Goal: Information Seeking & Learning: Compare options

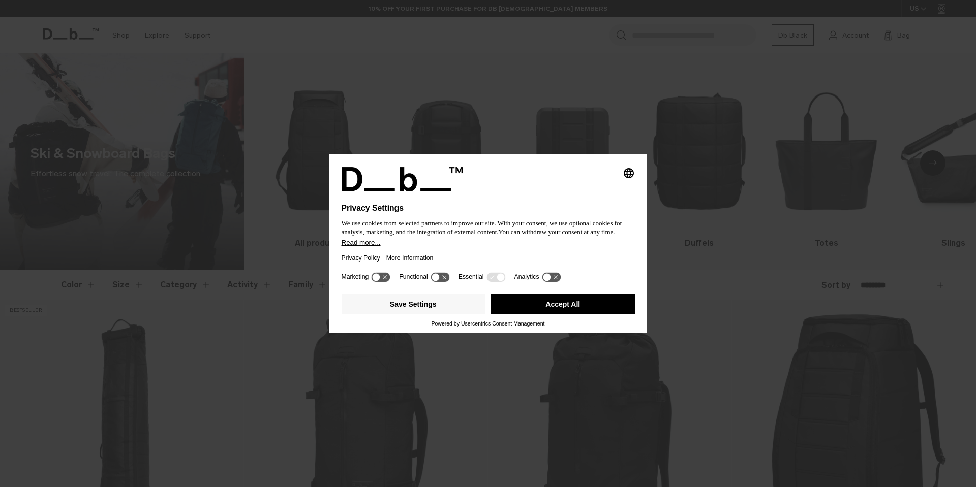
click at [469, 252] on div "Privacy Policy More Information" at bounding box center [487, 257] width 293 height 23
click at [532, 301] on button "Accept All" at bounding box center [563, 304] width 144 height 20
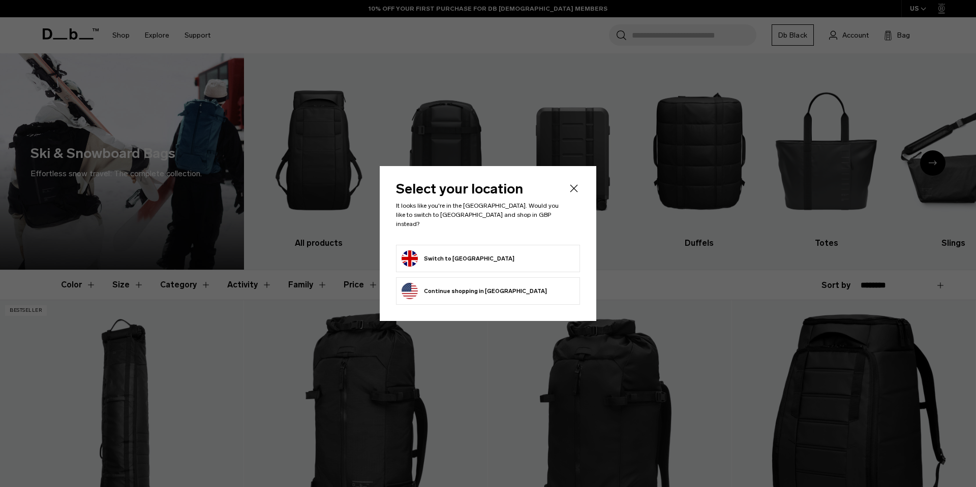
click at [488, 254] on button "Switch to United Kingdom" at bounding box center [457, 259] width 113 height 16
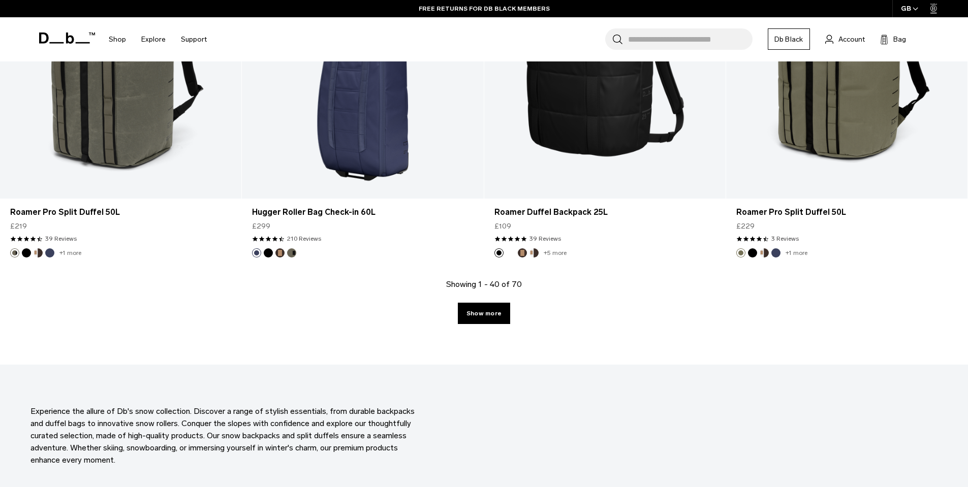
scroll to position [3537, 0]
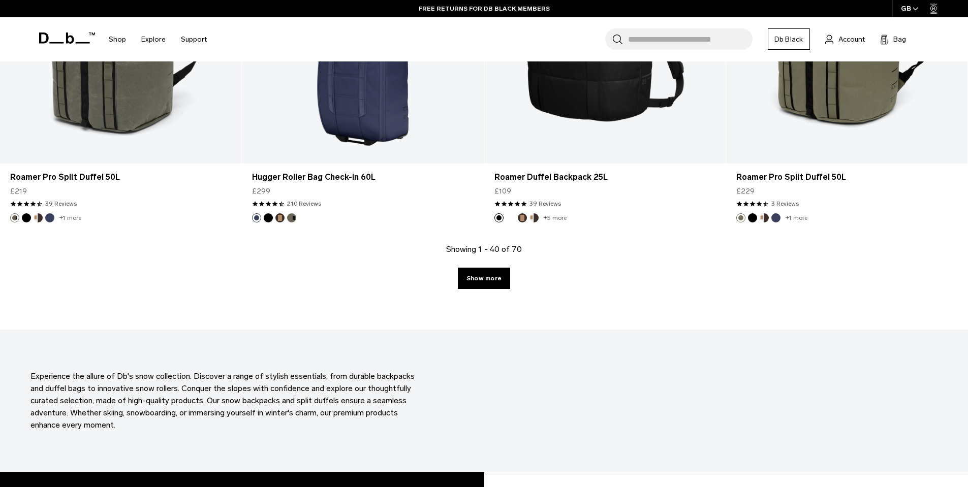
click at [495, 289] on div "Showing 1 - 40 of 70 Show more" at bounding box center [484, 286] width 968 height 86
click at [496, 283] on link "Show more" at bounding box center [484, 278] width 52 height 21
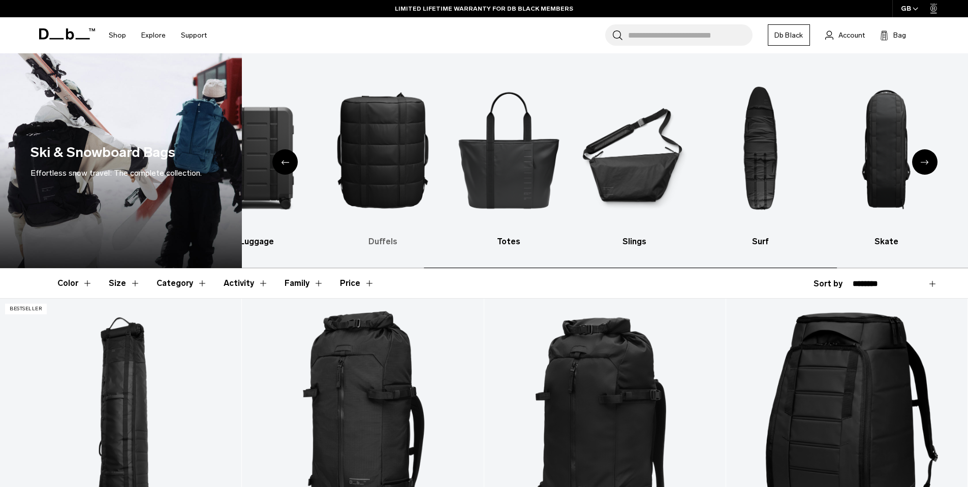
click at [340, 182] on img "4 / 10" at bounding box center [383, 150] width 108 height 162
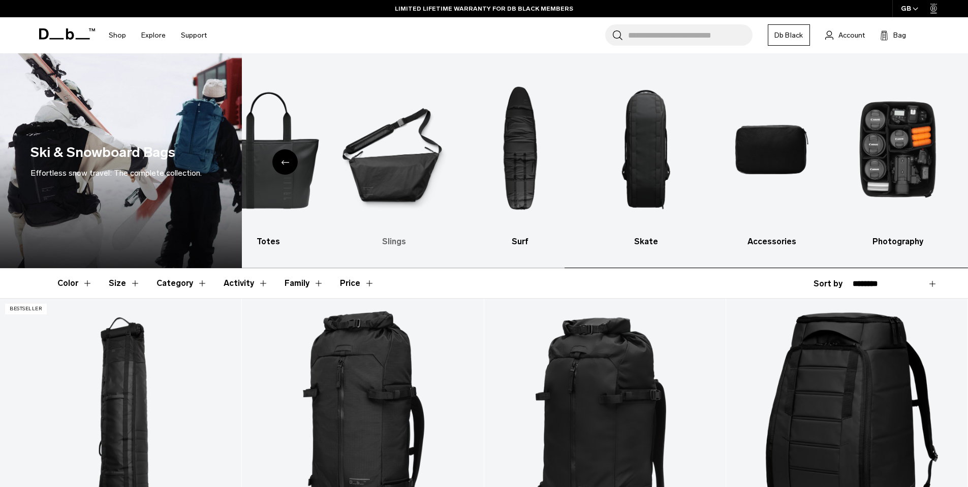
click at [423, 184] on img "6 / 10" at bounding box center [394, 150] width 108 height 162
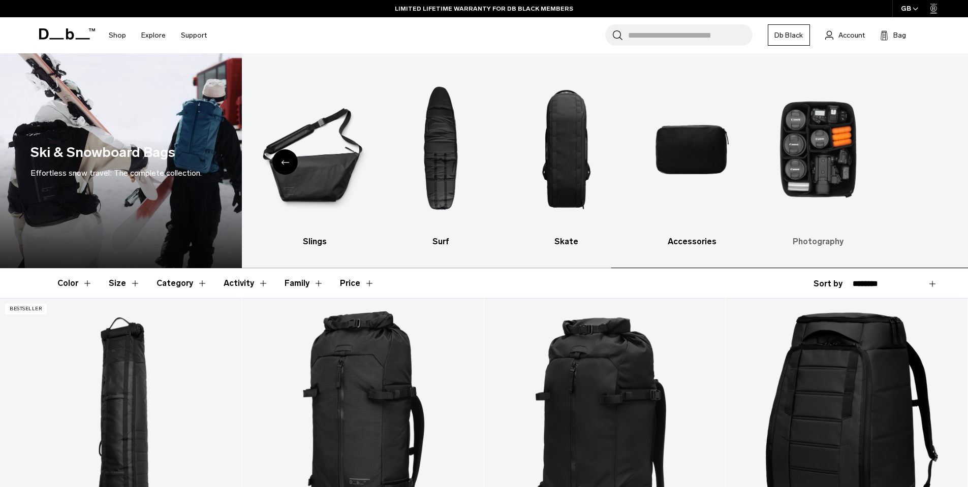
click at [846, 177] on div "All products Backpacks Luggage Duffels Totes Slings Surf Skate Accessories Phot…" at bounding box center [605, 160] width 726 height 215
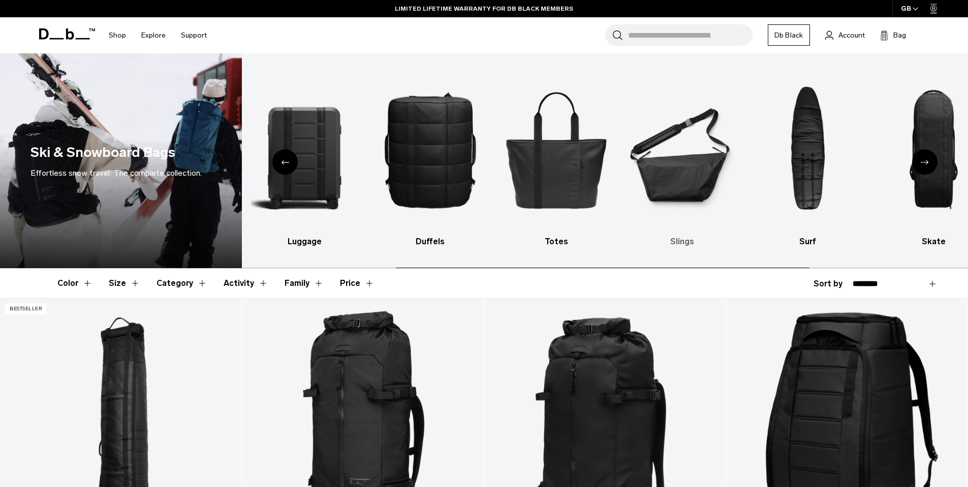
click at [736, 185] on img "6 / 10" at bounding box center [682, 150] width 108 height 162
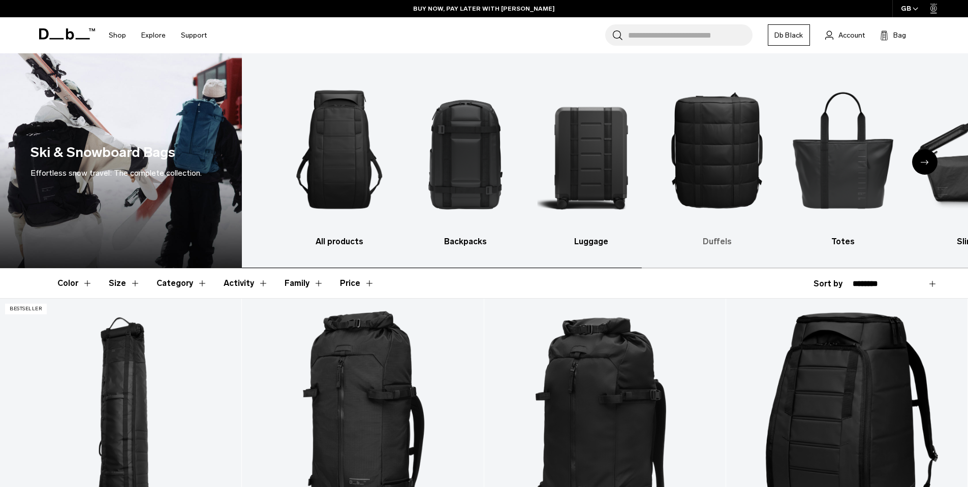
click at [813, 164] on ul "All products Backpacks Luggage Duffels Totes Slings Surf Skate Accessories Phot…" at bounding box center [639, 158] width 706 height 179
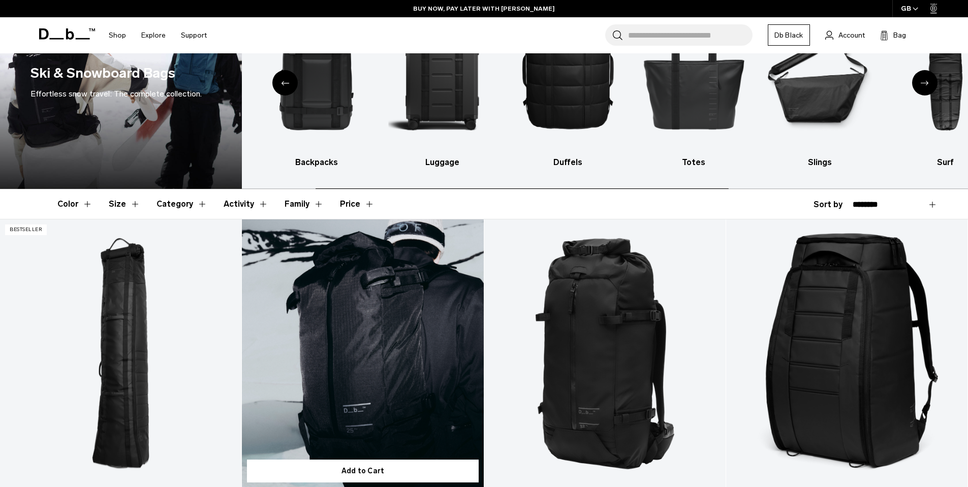
scroll to position [244, 0]
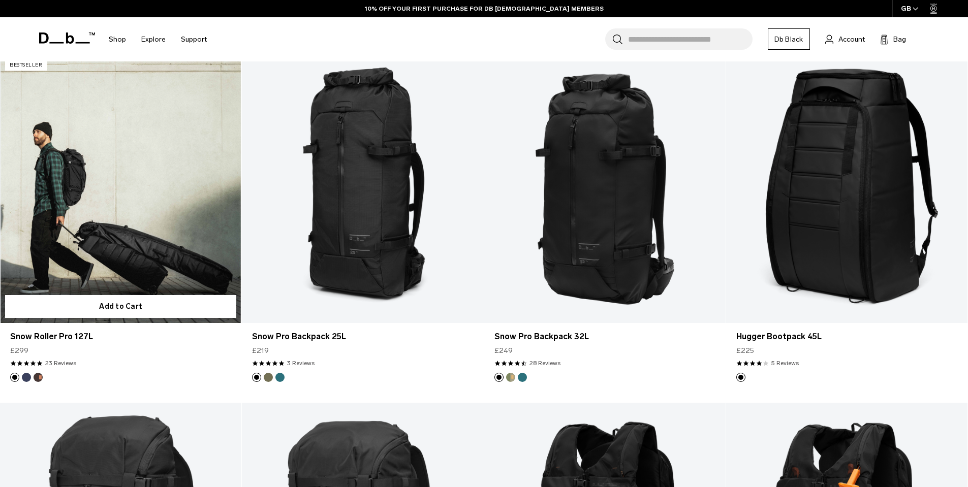
click at [191, 221] on link "Snow Roller Pro 127L" at bounding box center [120, 189] width 241 height 268
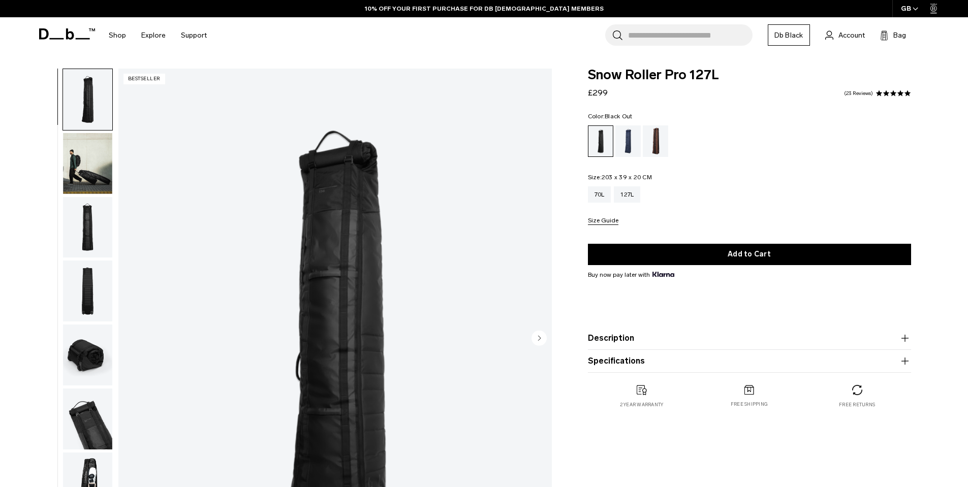
click at [635, 345] on button "Description" at bounding box center [749, 338] width 323 height 12
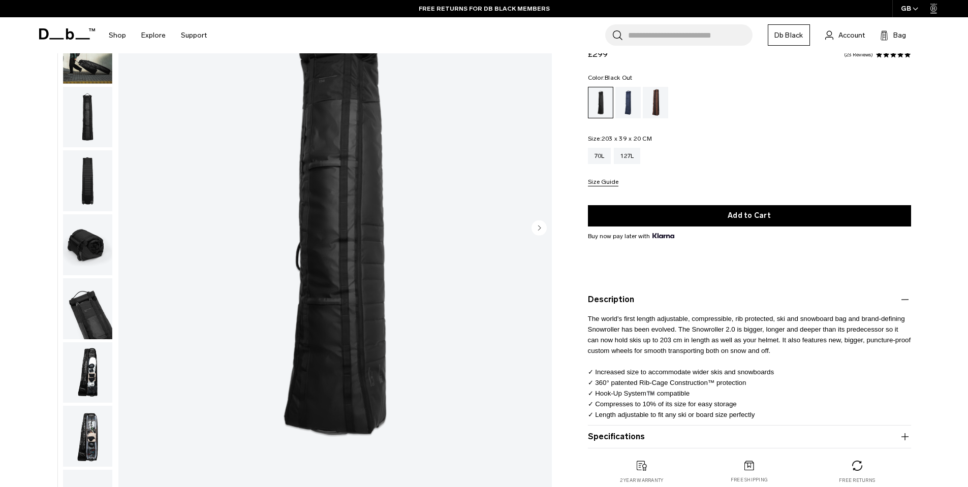
scroll to position [122, 0]
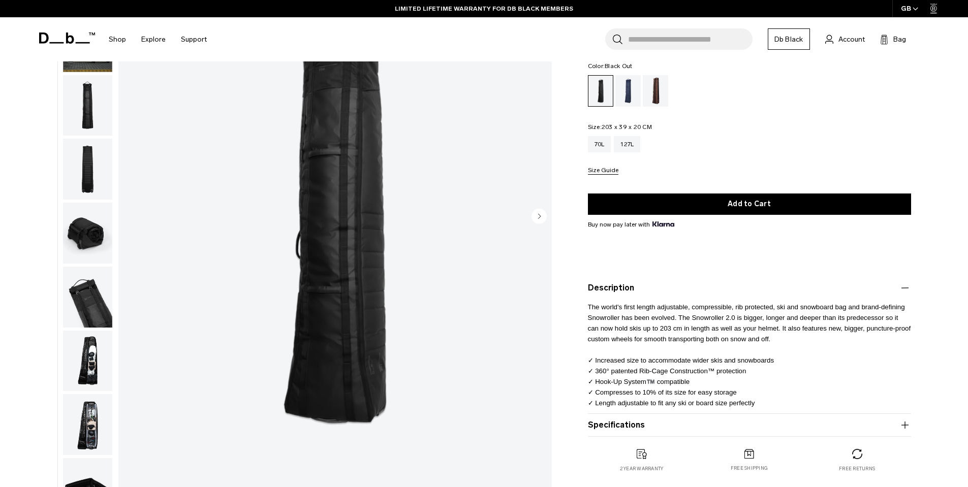
click at [82, 367] on img "button" at bounding box center [87, 361] width 49 height 61
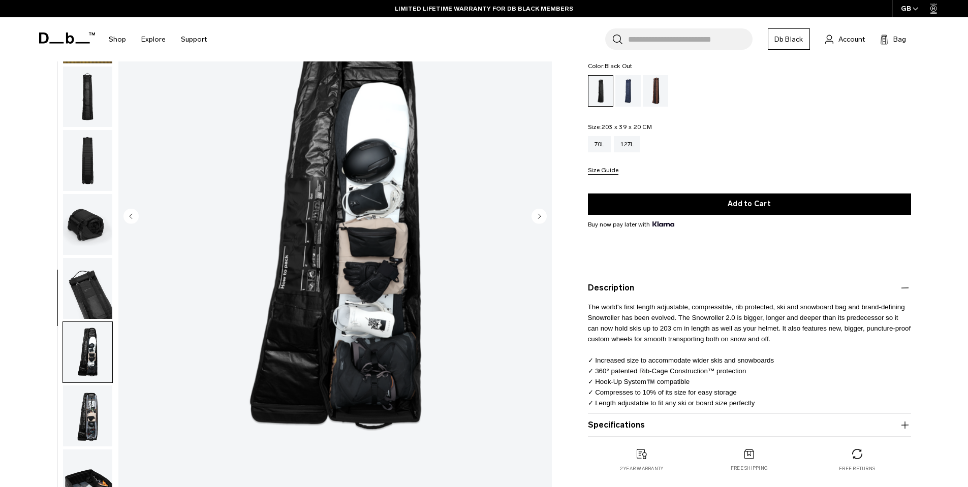
scroll to position [0, 0]
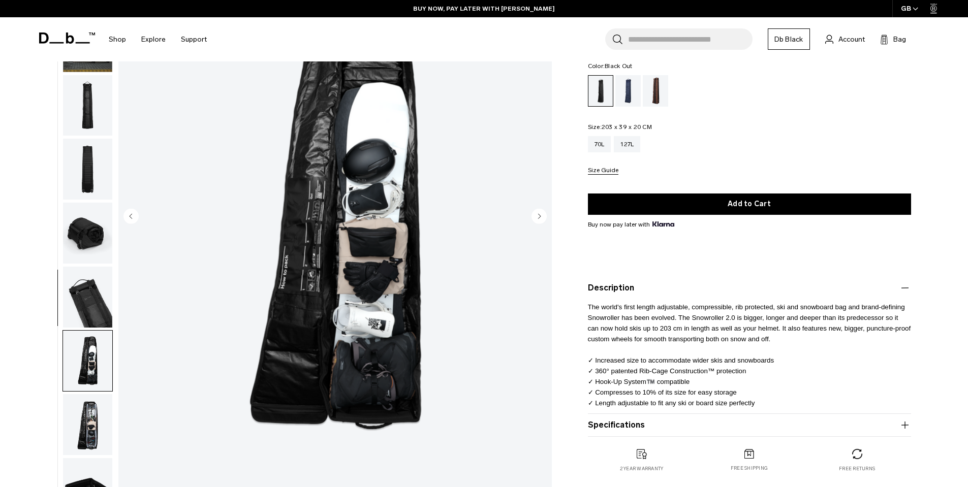
click at [85, 112] on img "button" at bounding box center [87, 105] width 49 height 61
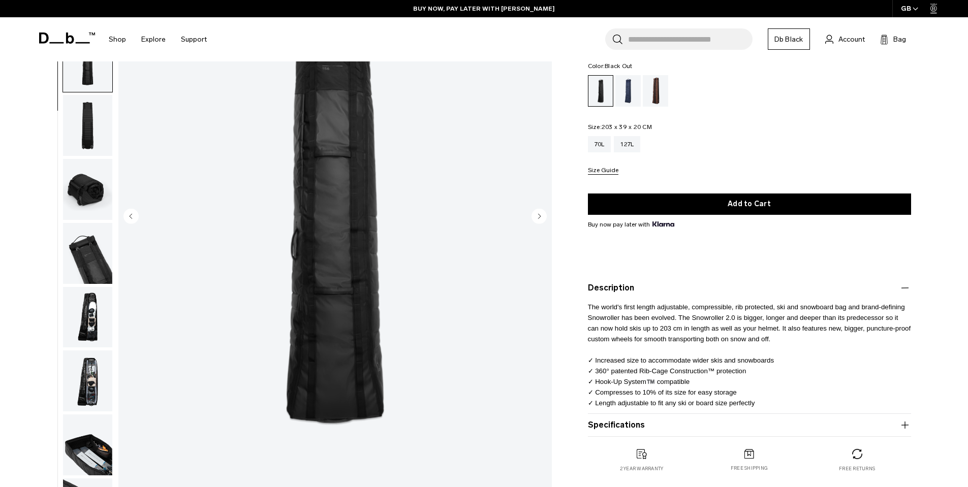
scroll to position [96, 0]
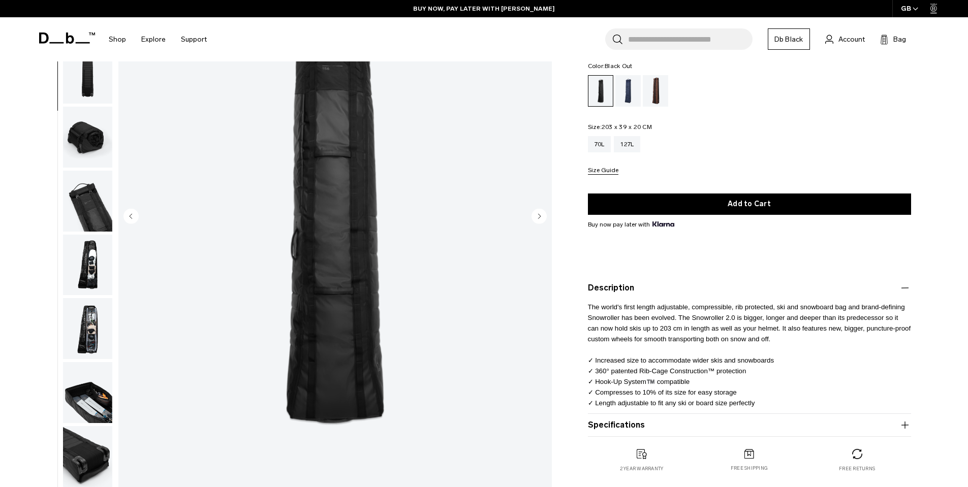
click at [84, 126] on img "button" at bounding box center [87, 137] width 49 height 61
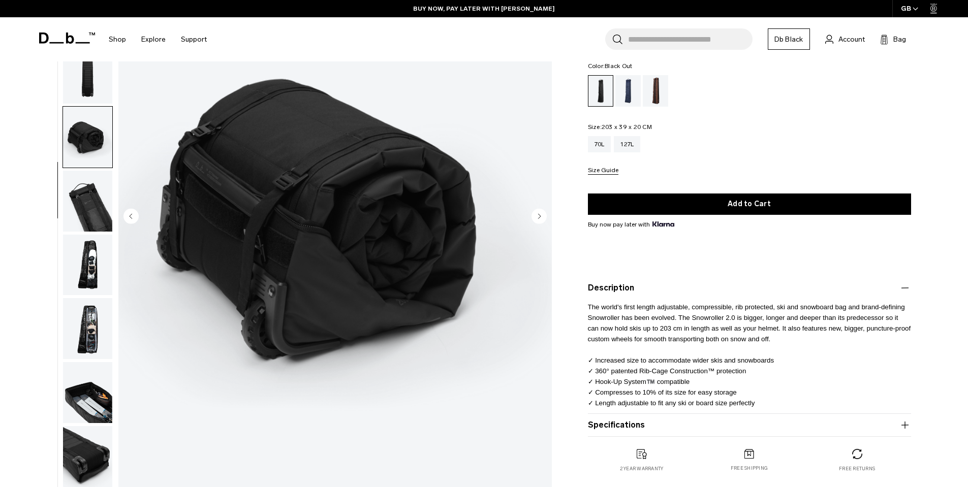
click at [83, 222] on img "button" at bounding box center [87, 201] width 49 height 61
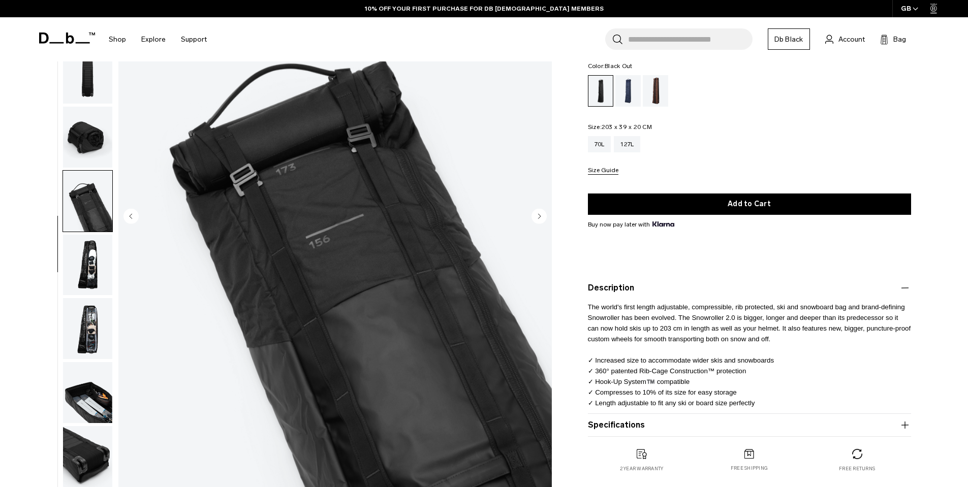
click at [90, 272] on img "button" at bounding box center [87, 265] width 49 height 61
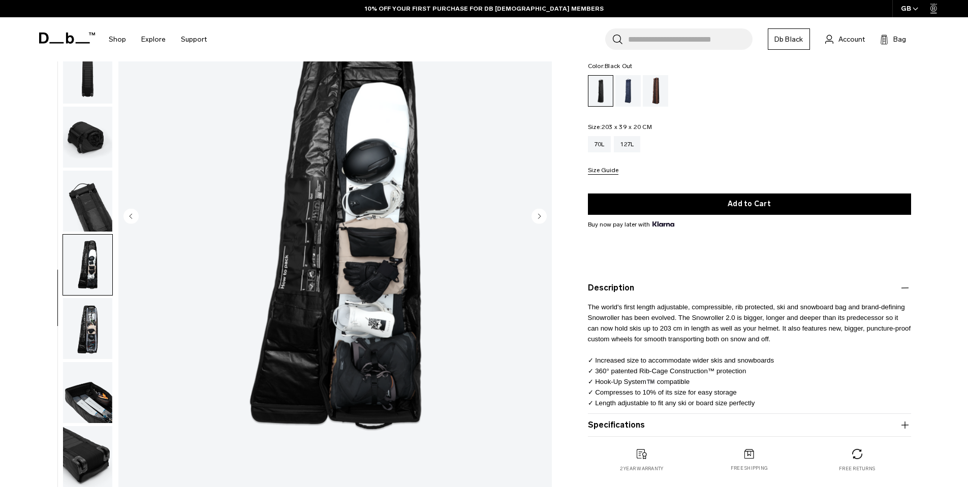
click at [87, 310] on img "button" at bounding box center [87, 328] width 49 height 61
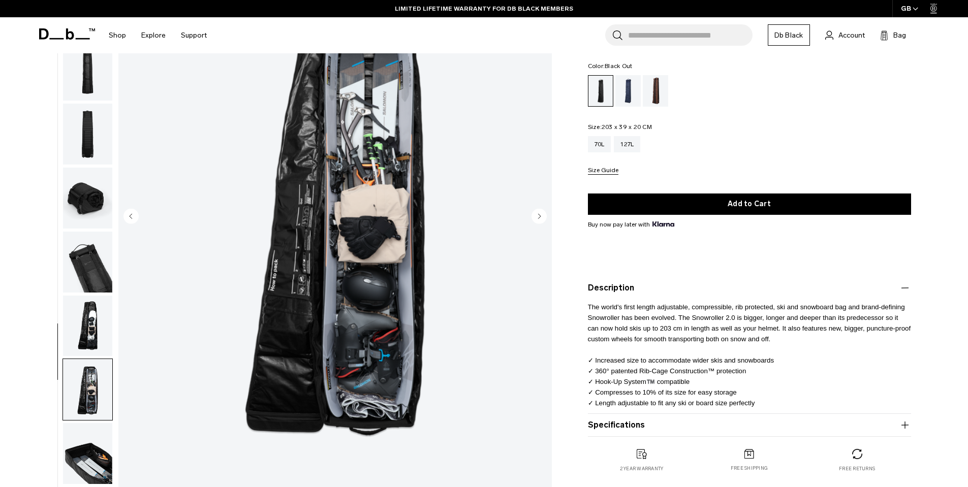
scroll to position [0, 0]
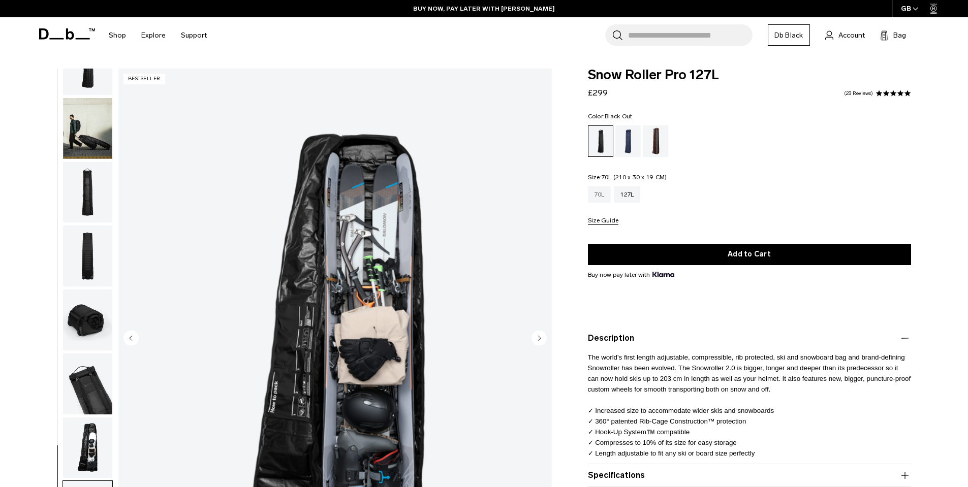
click at [596, 198] on div "70L" at bounding box center [599, 195] width 23 height 16
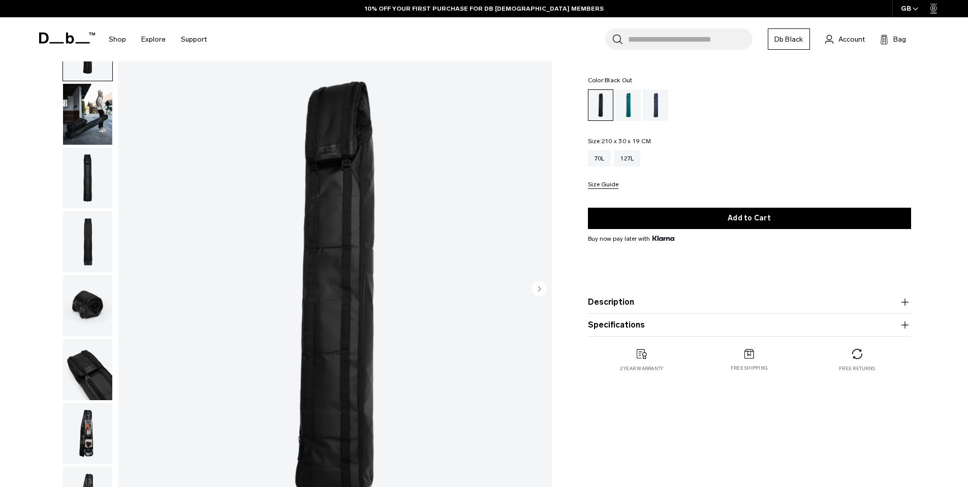
scroll to position [61, 0]
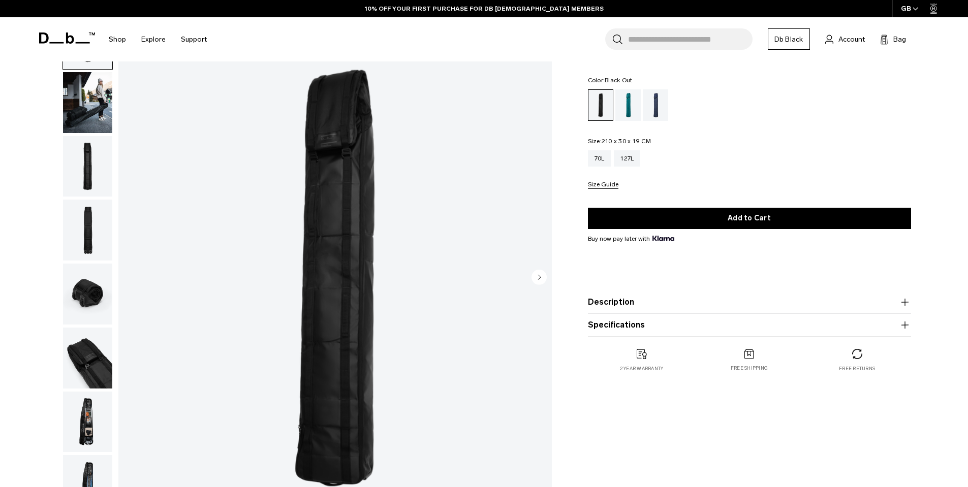
click at [87, 439] on img "button" at bounding box center [87, 422] width 49 height 61
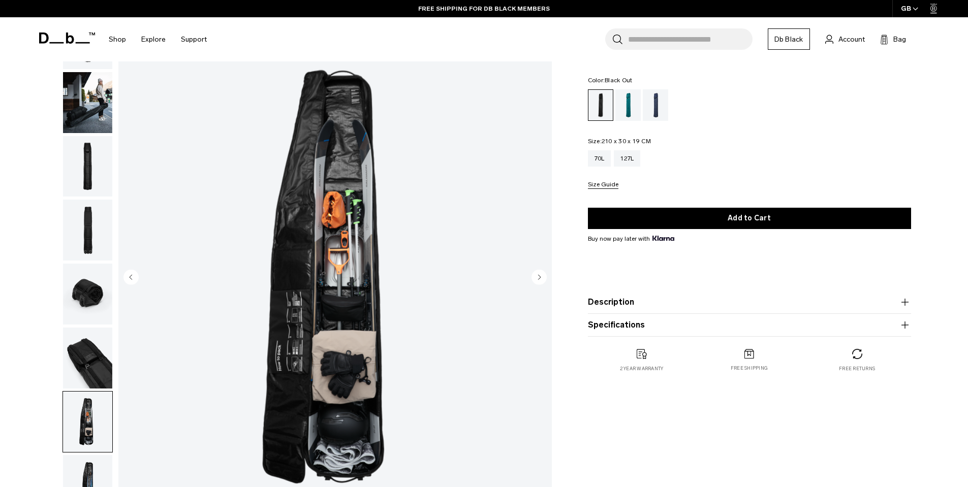
click at [626, 303] on button "Description" at bounding box center [749, 302] width 323 height 12
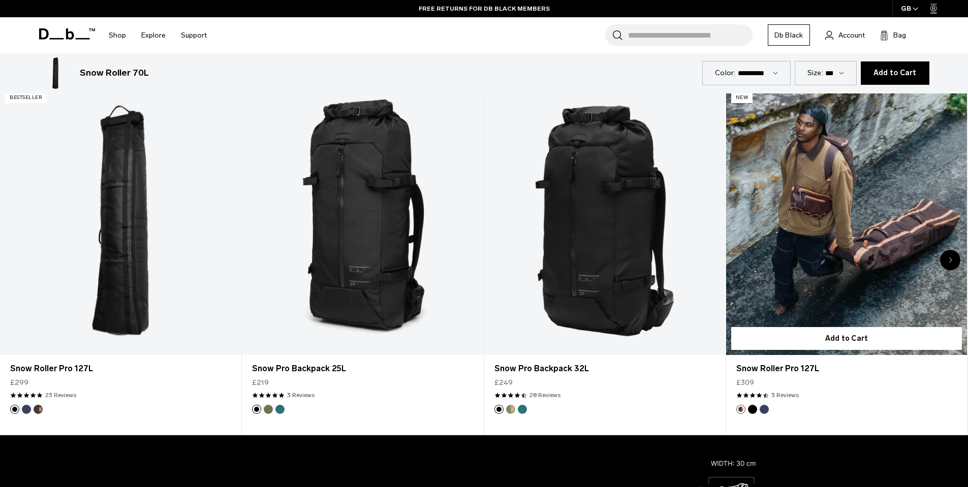
scroll to position [610, 0]
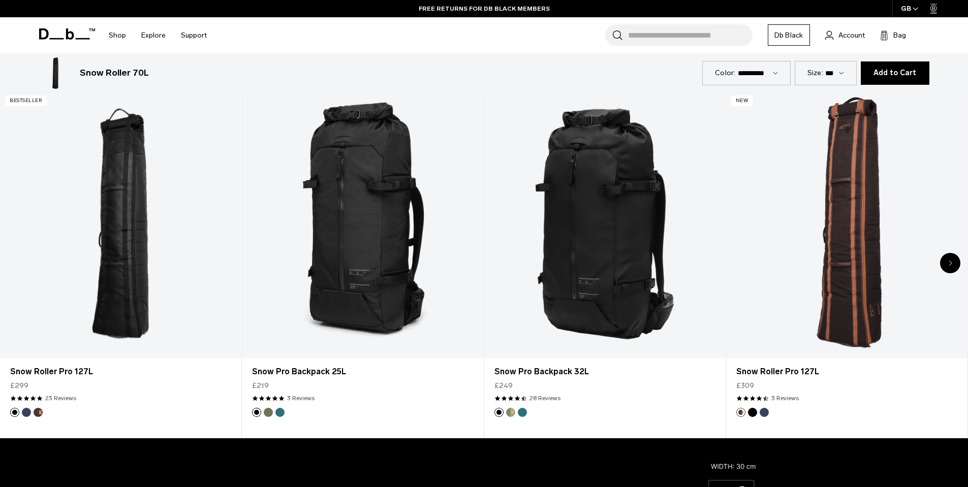
click at [951, 264] on icon "Next slide" at bounding box center [951, 263] width 4 height 6
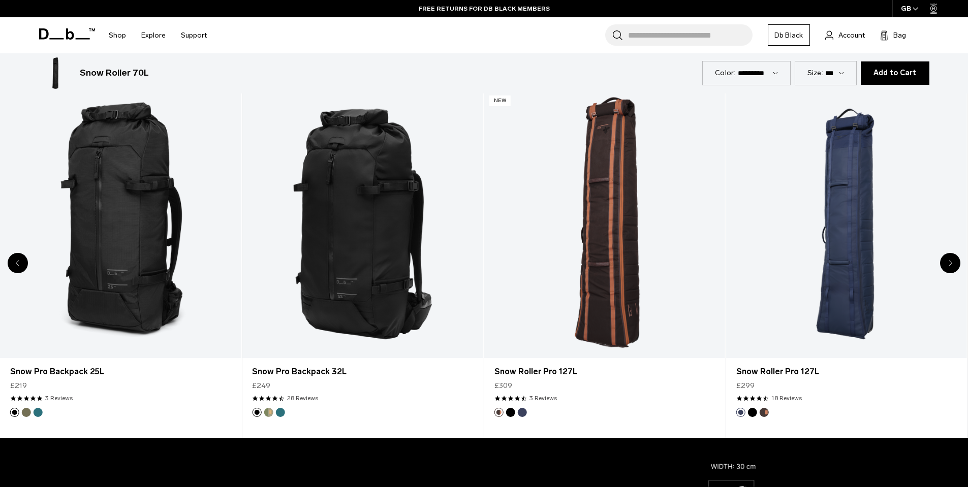
click at [951, 264] on icon "Next slide" at bounding box center [951, 263] width 4 height 6
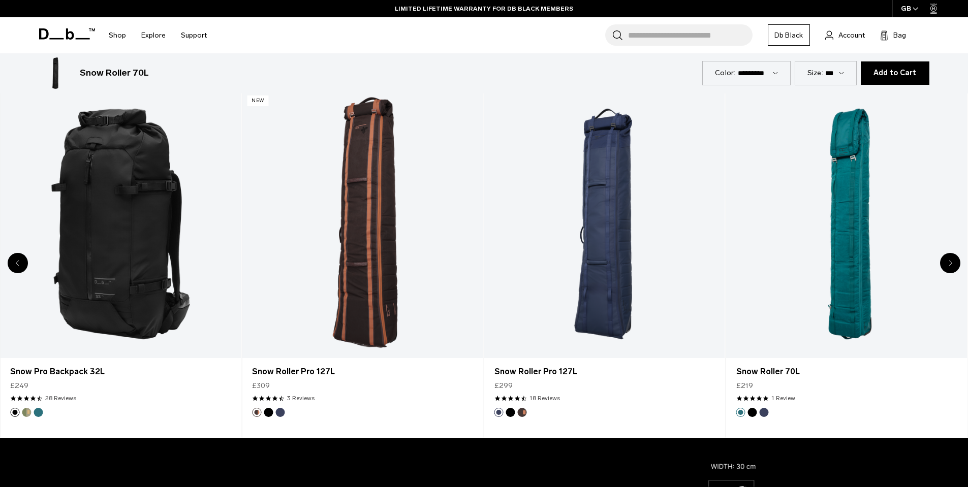
click at [951, 264] on icon "Next slide" at bounding box center [951, 263] width 4 height 6
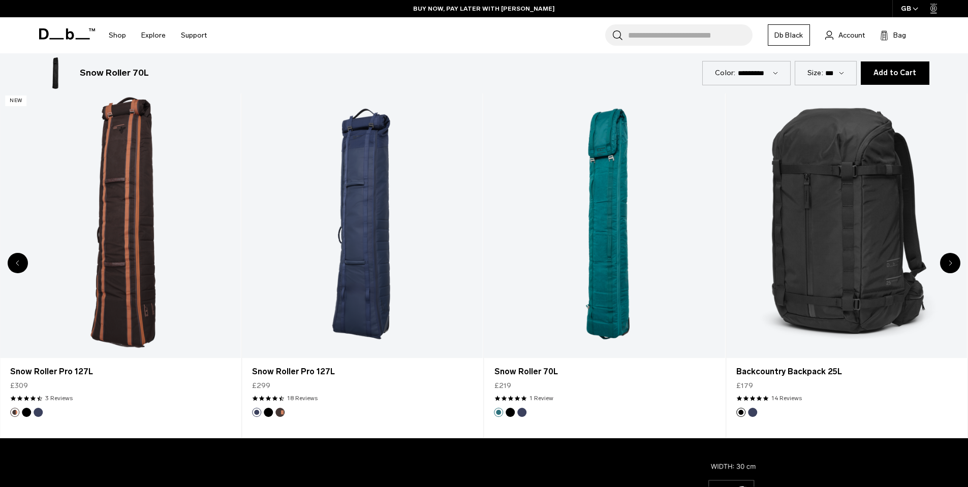
click at [948, 261] on div "Next slide" at bounding box center [950, 263] width 20 height 20
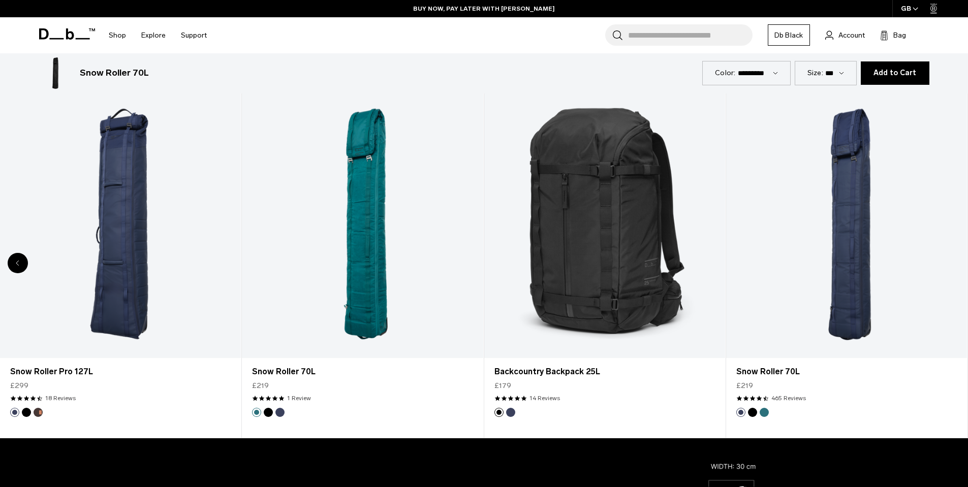
click at [948, 261] on div "8 / 8" at bounding box center [846, 224] width 241 height 268
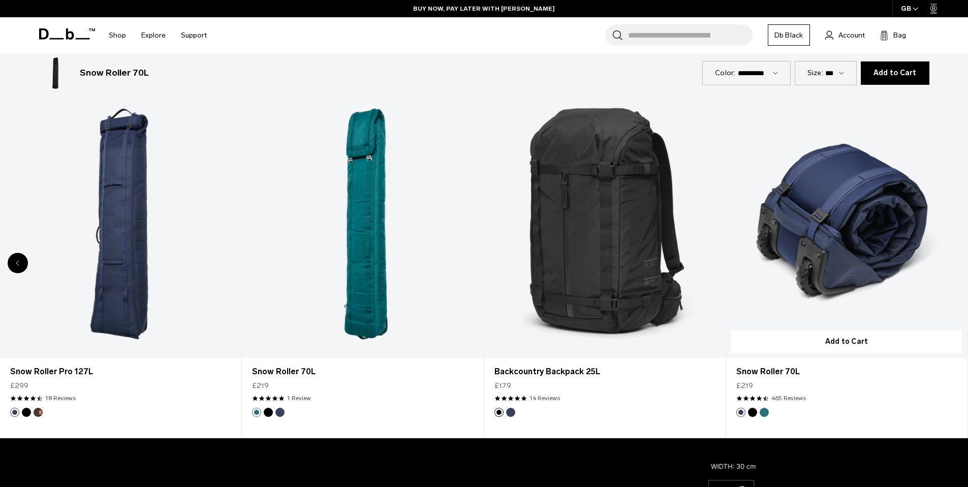
click at [851, 261] on link "Snow Roller 70L" at bounding box center [846, 224] width 241 height 268
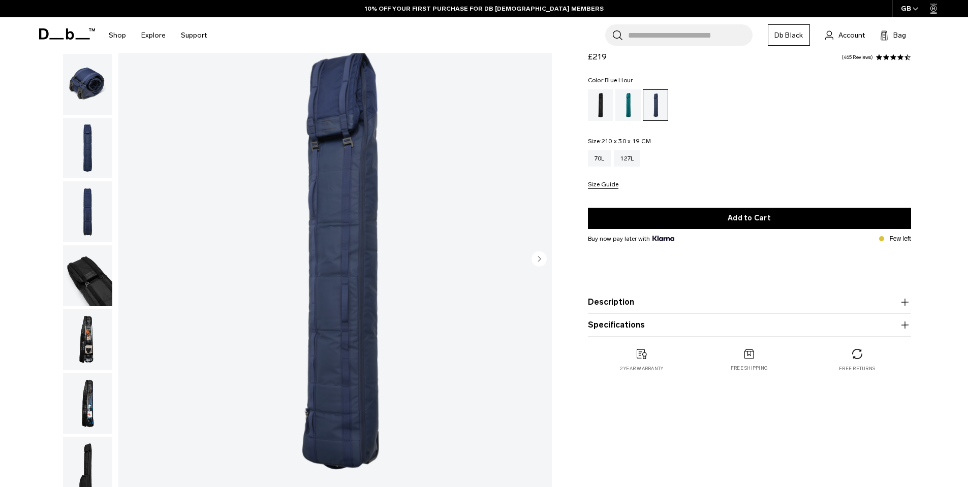
scroll to position [183, 0]
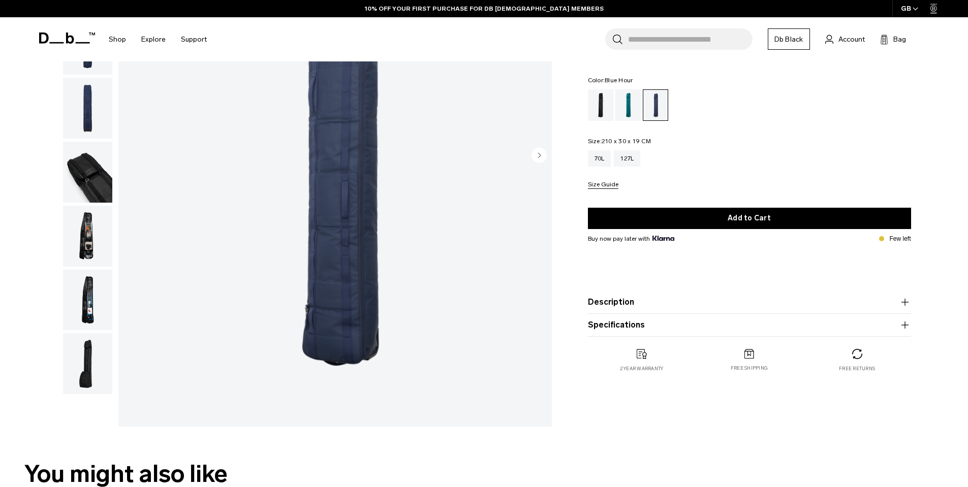
click at [610, 301] on button "Description" at bounding box center [749, 302] width 323 height 12
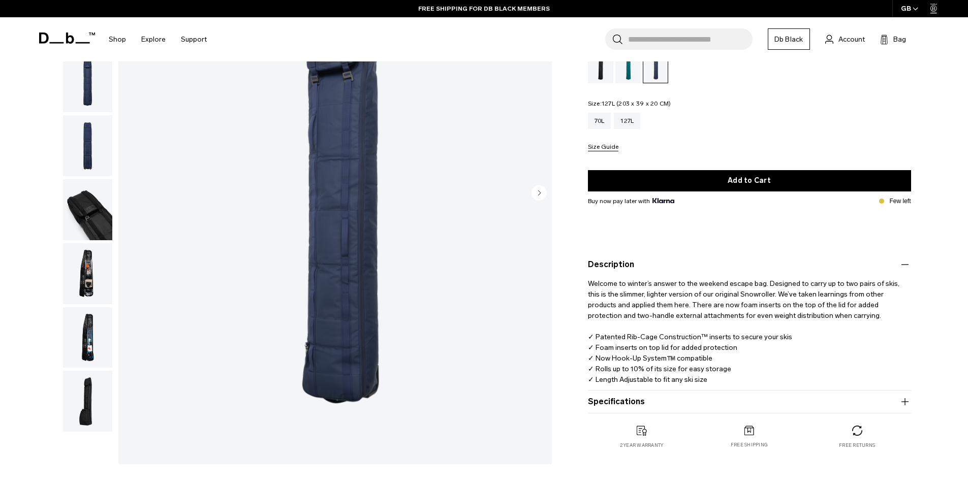
scroll to position [122, 0]
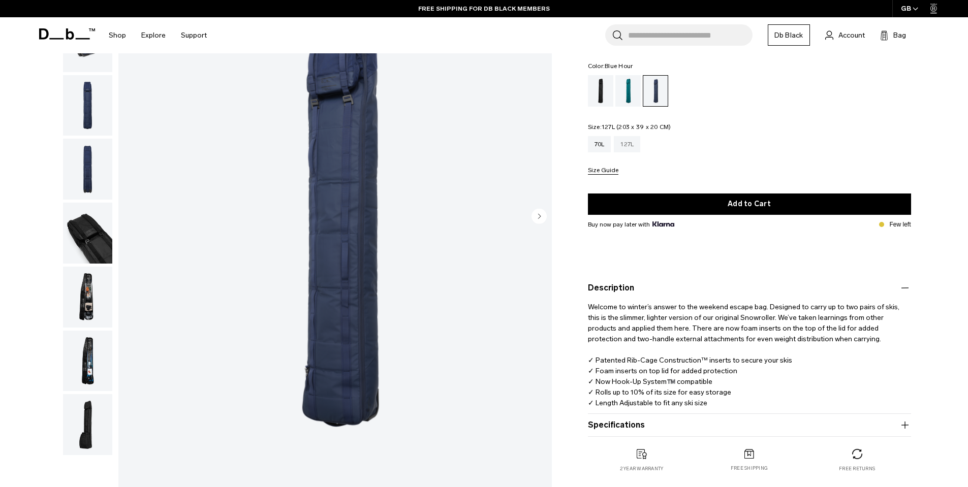
click at [624, 143] on div "127L" at bounding box center [627, 144] width 26 height 16
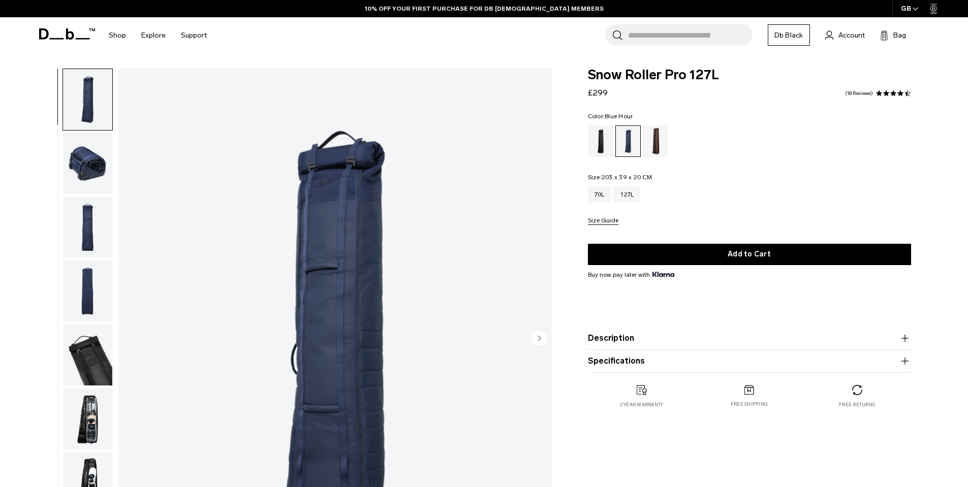
click at [619, 344] on button "Description" at bounding box center [749, 338] width 323 height 12
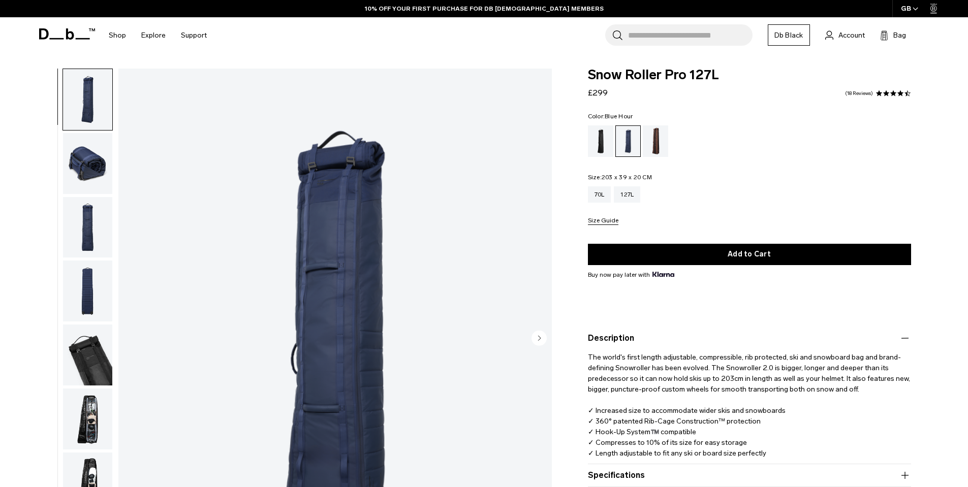
scroll to position [61, 0]
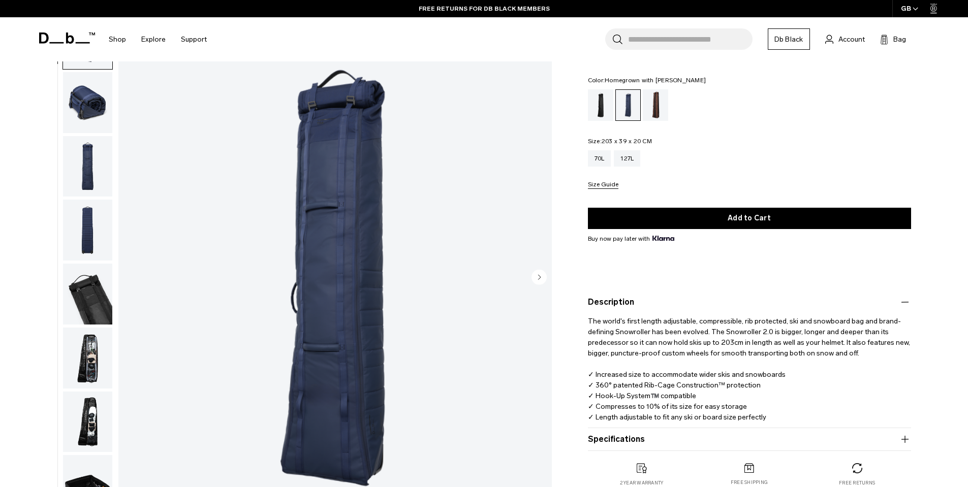
click at [658, 104] on div "Homegrown with Lu" at bounding box center [656, 105] width 26 height 32
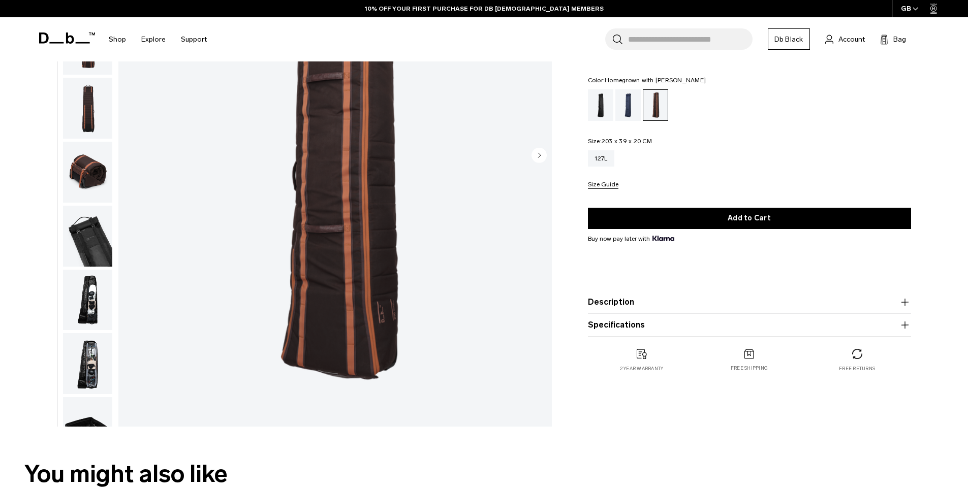
scroll to position [122, 0]
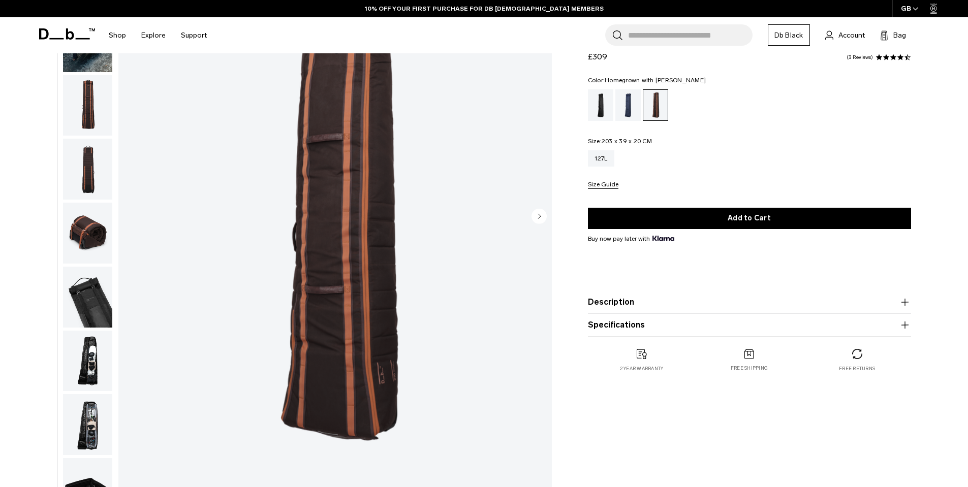
click at [81, 236] on img "button" at bounding box center [87, 233] width 49 height 61
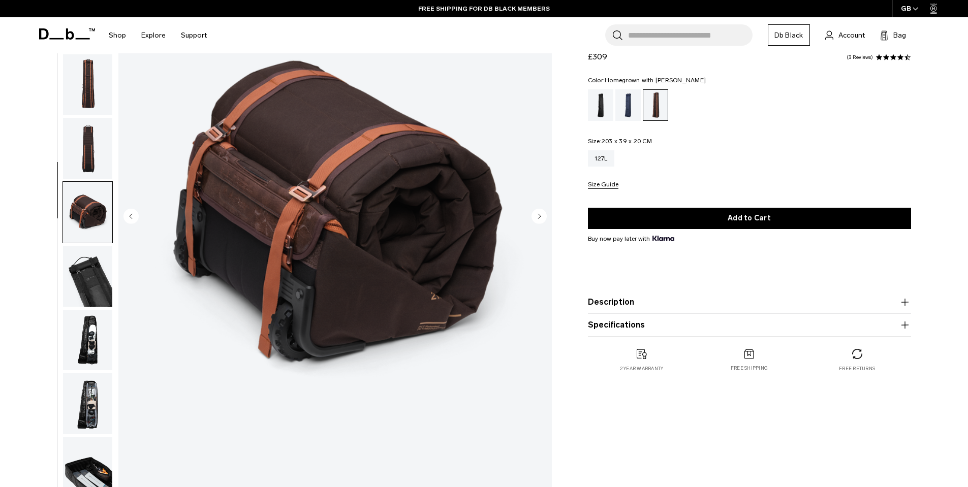
scroll to position [0, 0]
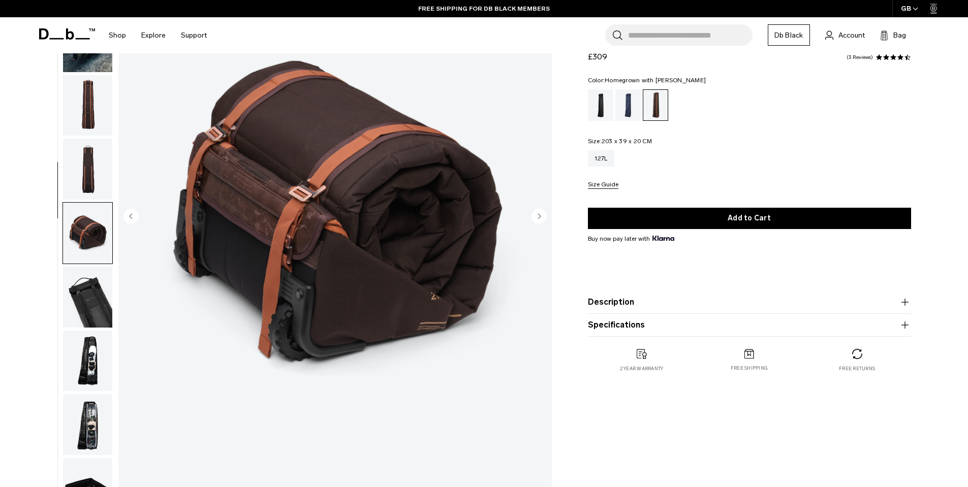
click at [85, 173] on img "button" at bounding box center [87, 169] width 49 height 61
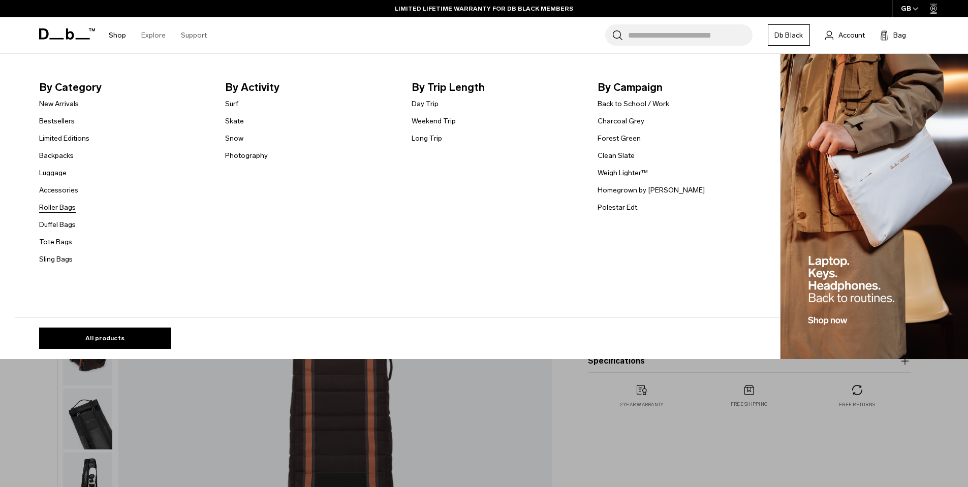
click at [63, 209] on link "Roller Bags" at bounding box center [57, 207] width 37 height 11
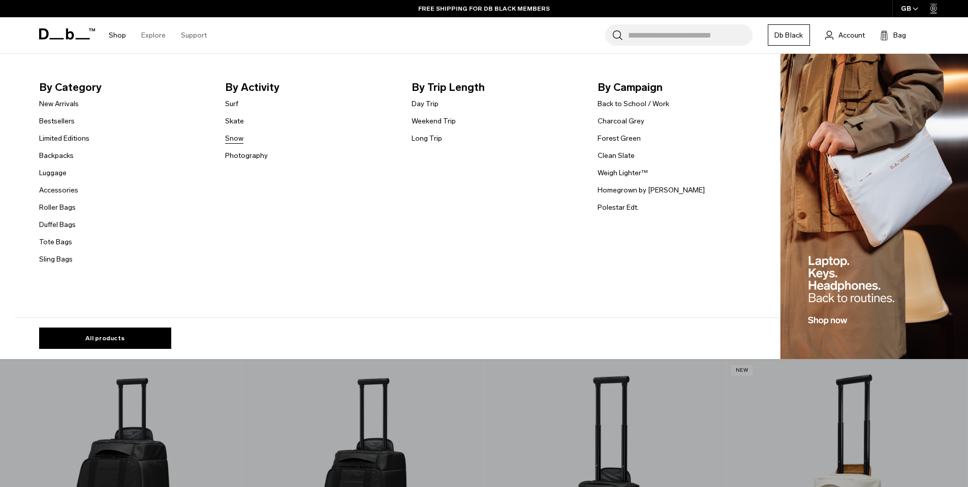
click at [238, 139] on link "Snow" at bounding box center [234, 138] width 18 height 11
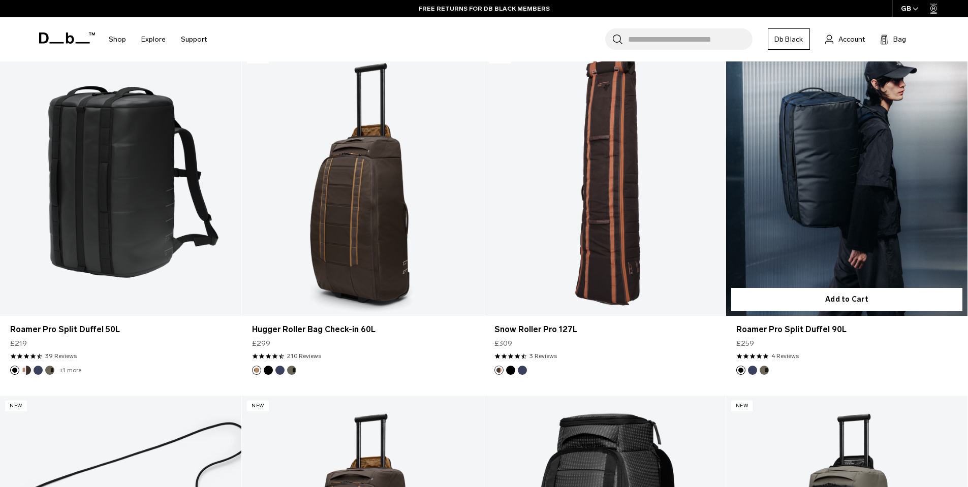
scroll to position [2012, 0]
